Goal: Share content

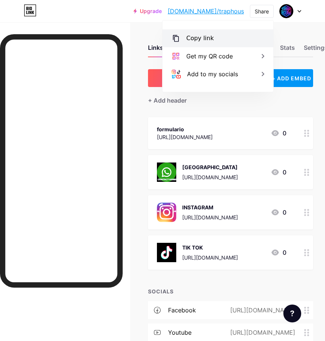
click at [208, 45] on div "Copy link" at bounding box center [218, 38] width 111 height 18
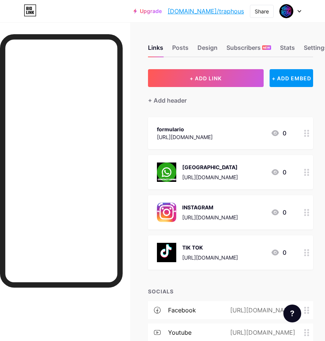
click at [237, 109] on div "+ ADD LINK + ADD EMBED + Add header formulario [URL][DOMAIN_NAME] 0 [GEOGRAPHIC…" at bounding box center [230, 216] width 165 height 295
click at [262, 14] on div "Share" at bounding box center [262, 11] width 14 height 8
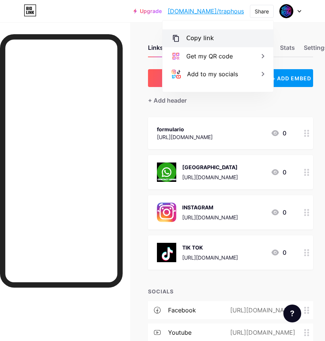
click at [213, 39] on div "Copy link" at bounding box center [218, 38] width 111 height 18
